Goal: Information Seeking & Learning: Learn about a topic

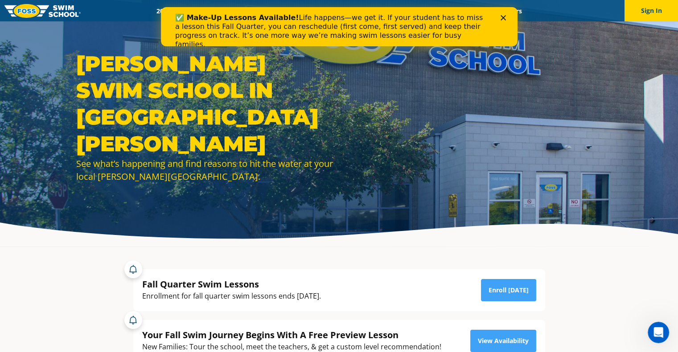
click at [501, 17] on icon "Close" at bounding box center [502, 17] width 5 height 5
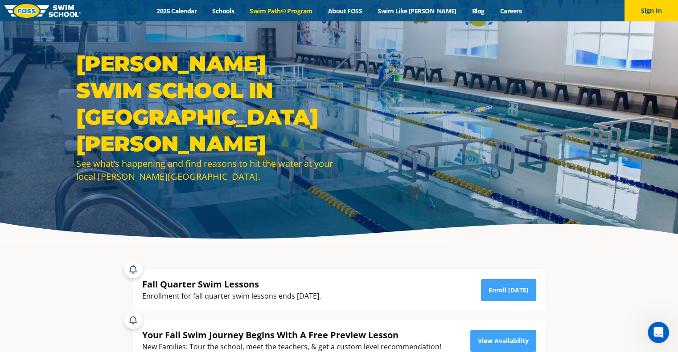
click at [300, 12] on link "Swim Path® Program" at bounding box center [281, 11] width 78 height 8
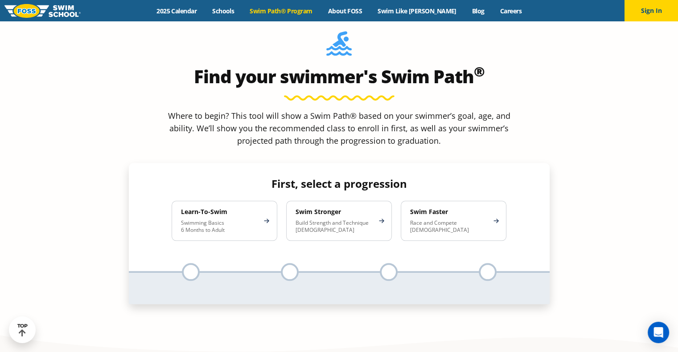
scroll to position [713, 0]
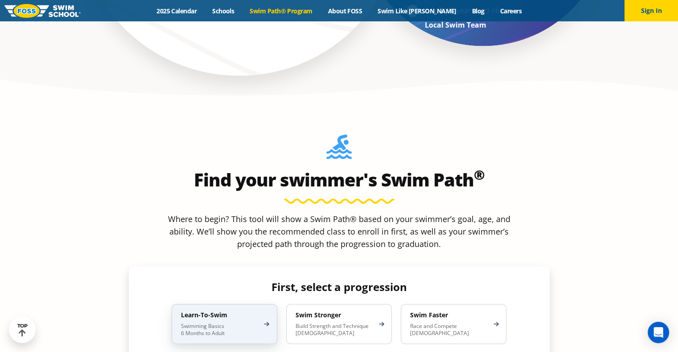
click at [247, 304] on div "Learn-To-Swim Swimming Basics 6 Months to Adult" at bounding box center [225, 324] width 106 height 40
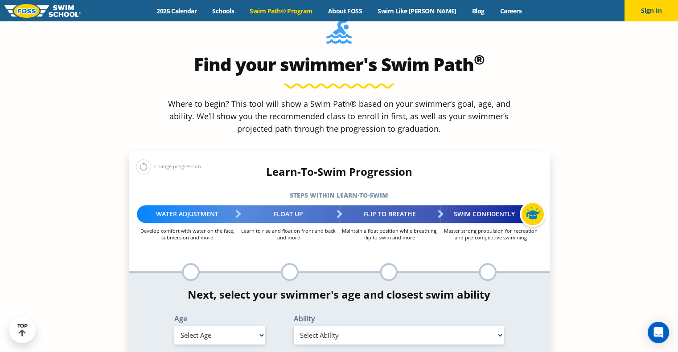
scroll to position [847, 0]
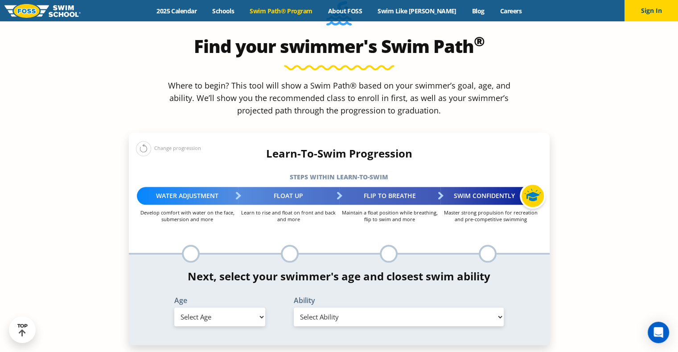
click at [248, 308] on select "Select Age 6 months - 1 year 1 year 2 years 3 years 4 years 5 years 6 years 7 y…" at bounding box center [219, 317] width 91 height 19
select select "adult-18-years-"
click at [174, 308] on select "Select Age 6 months - 1 year 1 year 2 years 3 years 4 years 5 years 6 years 7 y…" at bounding box center [219, 317] width 91 height 19
click at [349, 308] on select "Select Ability First in-water experience When in the water reliant on a life ja…" at bounding box center [399, 317] width 210 height 19
click at [294, 308] on select "Select Ability First in-water experience When in the water reliant on a life ja…" at bounding box center [399, 317] width 210 height 19
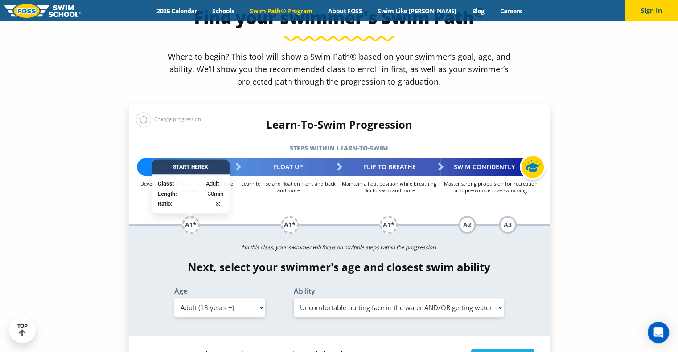
scroll to position [891, 0]
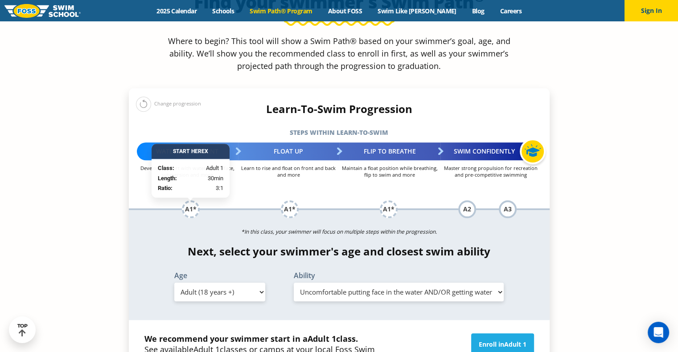
click at [374, 283] on select "Select Ability First in-water experience When in the water reliant on a life ja…" at bounding box center [399, 292] width 210 height 19
click at [294, 283] on select "Select Ability First in-water experience When in the water reliant on a life ja…" at bounding box center [399, 292] width 210 height 19
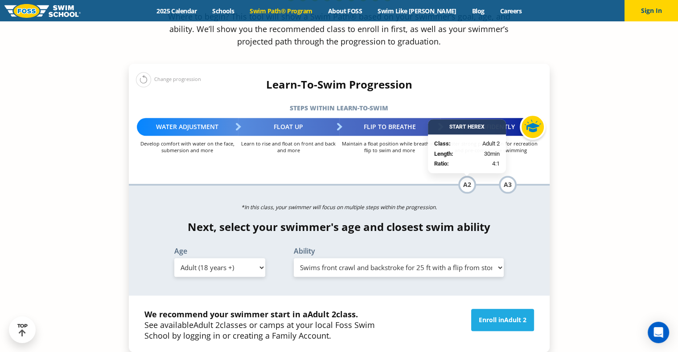
scroll to position [936, 0]
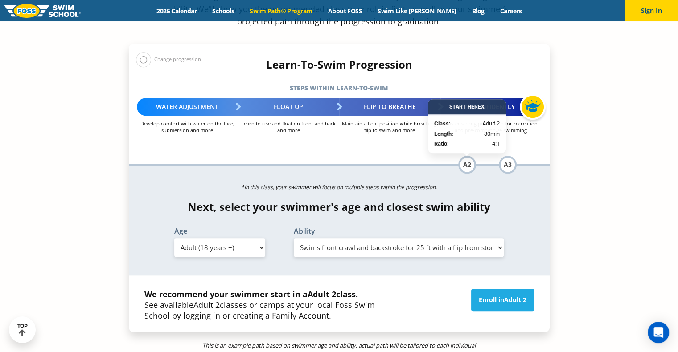
click at [434, 238] on select "Select Ability First in-water experience When in the water reliant on a life ja…" at bounding box center [399, 247] width 210 height 19
select select "adult-18-years--uncomfortable-putting-face-in-the-water-andor-getting-water-on-…"
click at [294, 238] on select "Select Ability First in-water experience When in the water reliant on a life ja…" at bounding box center [399, 247] width 210 height 19
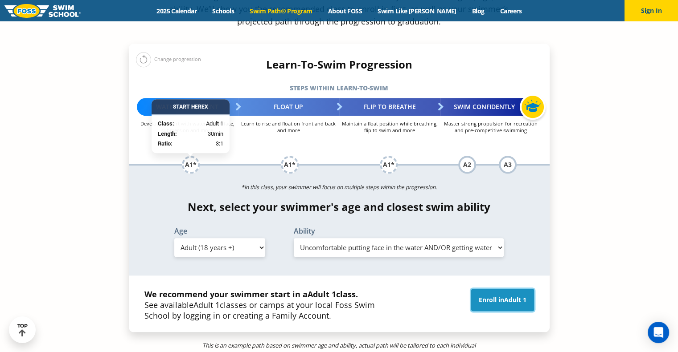
click at [507, 296] on span "Adult 1" at bounding box center [515, 300] width 22 height 8
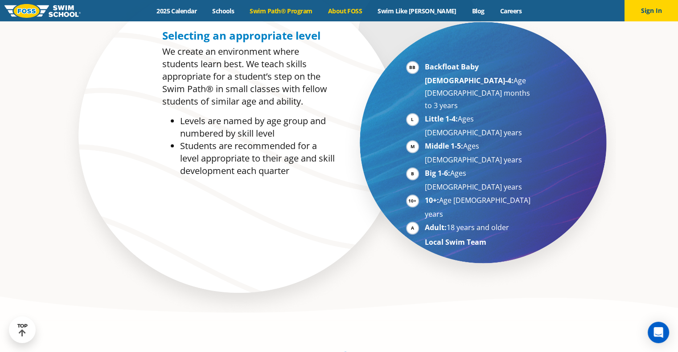
scroll to position [356, 0]
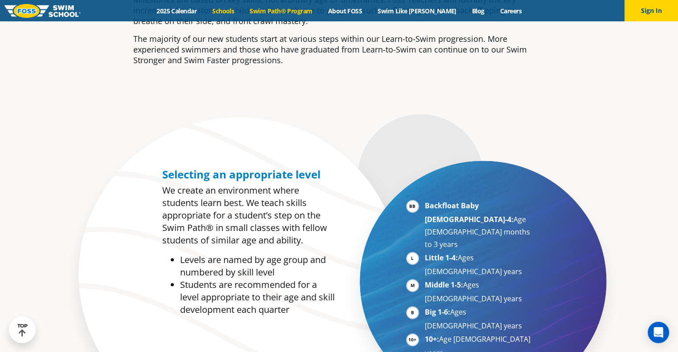
click at [234, 9] on link "Schools" at bounding box center [223, 11] width 37 height 8
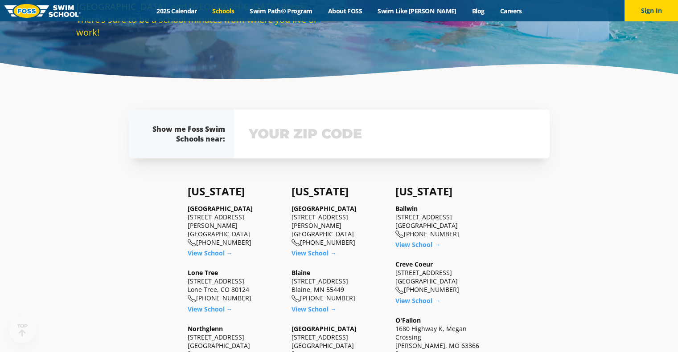
scroll to position [178, 0]
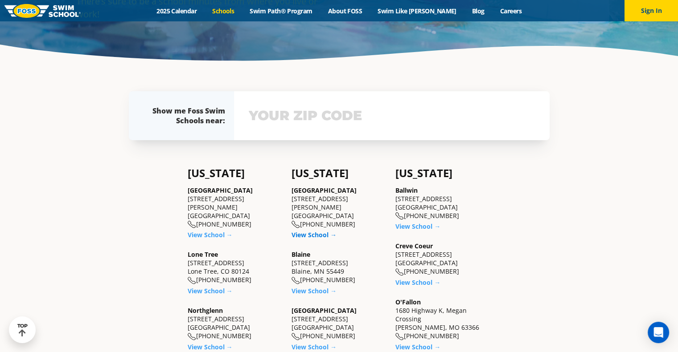
click at [320, 231] on link "View School →" at bounding box center [313, 235] width 45 height 8
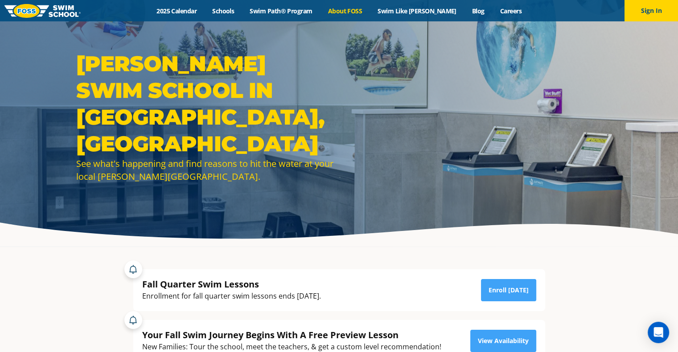
click at [353, 12] on link "About FOSS" at bounding box center [345, 11] width 50 height 8
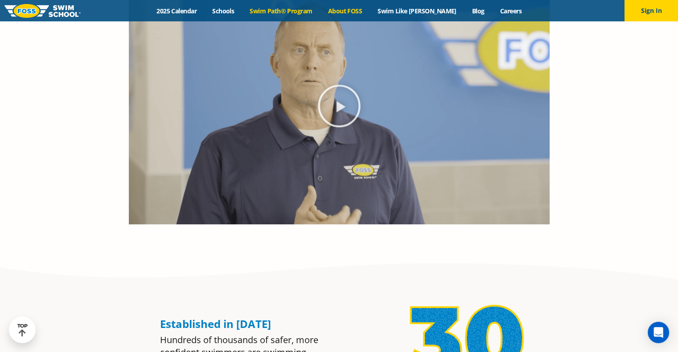
scroll to position [414, 0]
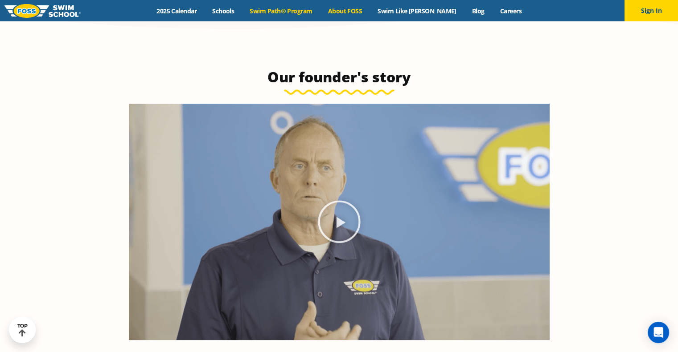
click at [293, 8] on link "Swim Path® Program" at bounding box center [281, 11] width 78 height 8
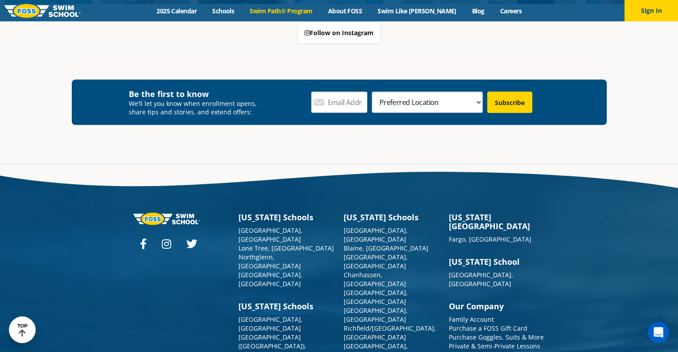
scroll to position [2629, 0]
